Goal: Information Seeking & Learning: Find specific fact

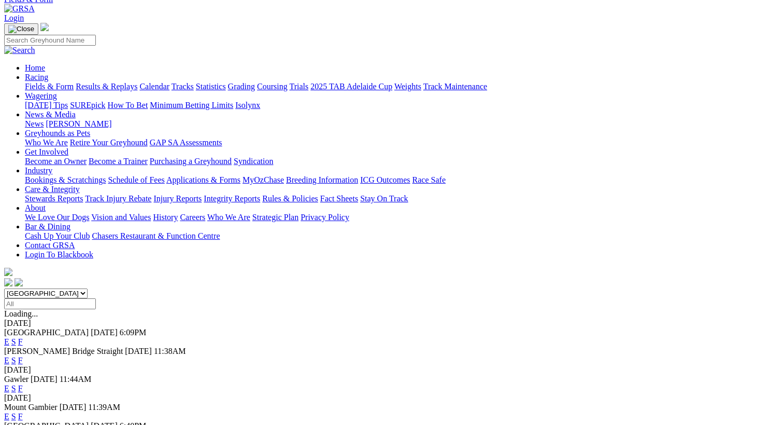
scroll to position [52, 0]
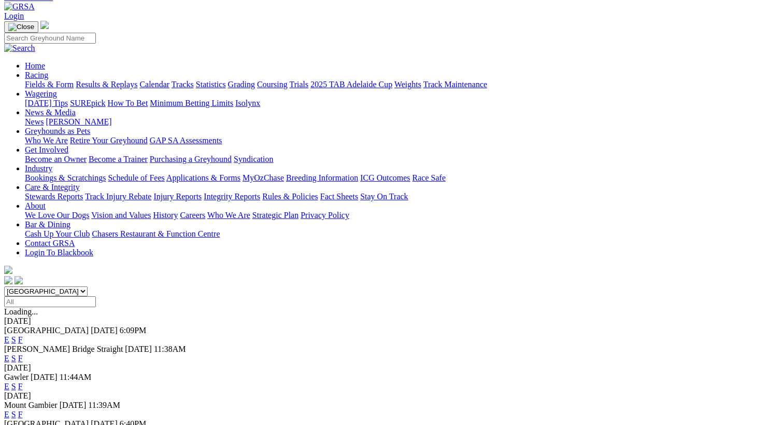
click at [23, 382] on link "F" at bounding box center [20, 386] width 5 height 9
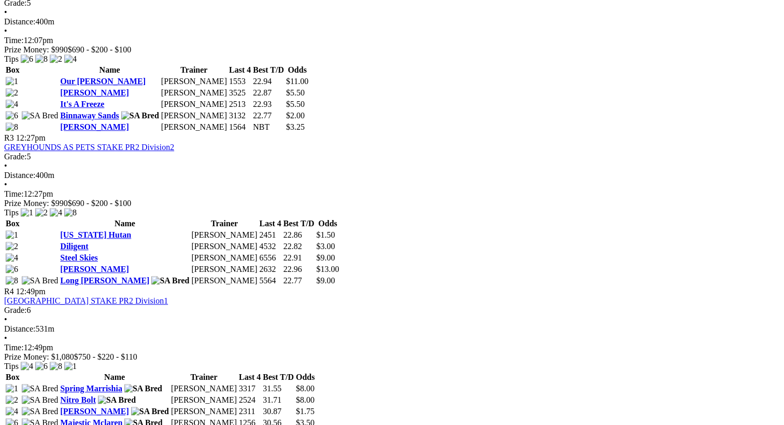
scroll to position [726, 0]
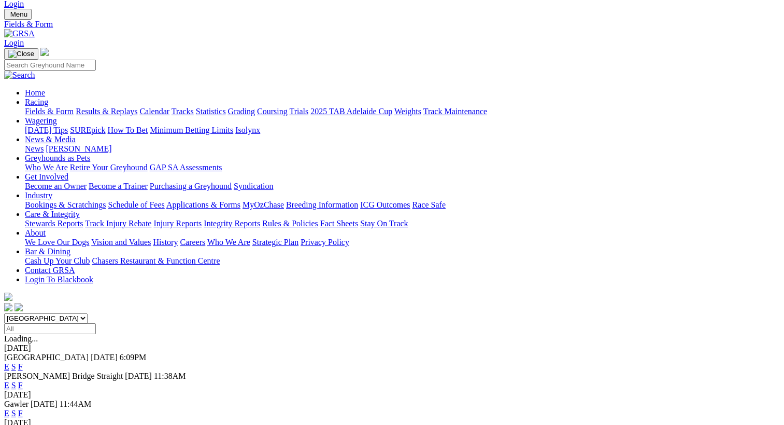
scroll to position [25, 0]
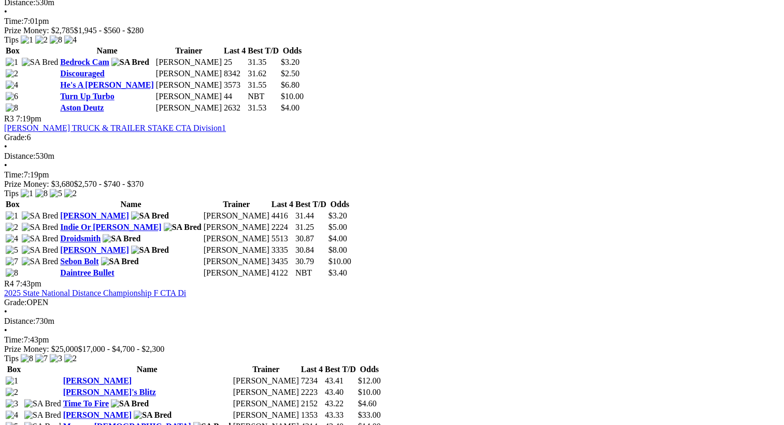
scroll to position [778, 0]
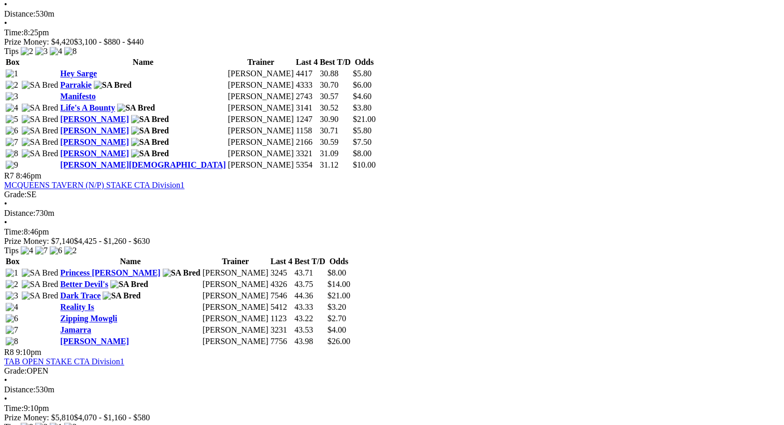
scroll to position [1503, 0]
